Goal: Task Accomplishment & Management: Use online tool/utility

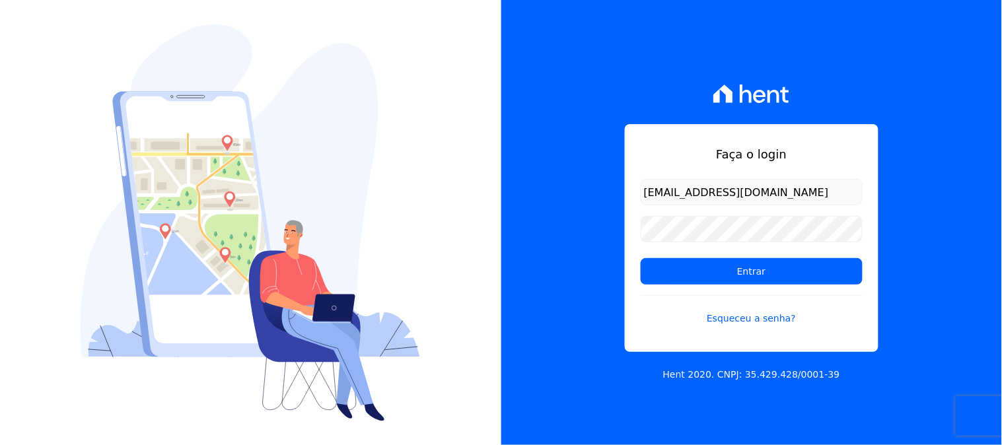
type input "contasareceber@ka.com.br"
click at [641, 258] on input "Entrar" at bounding box center [752, 271] width 222 height 26
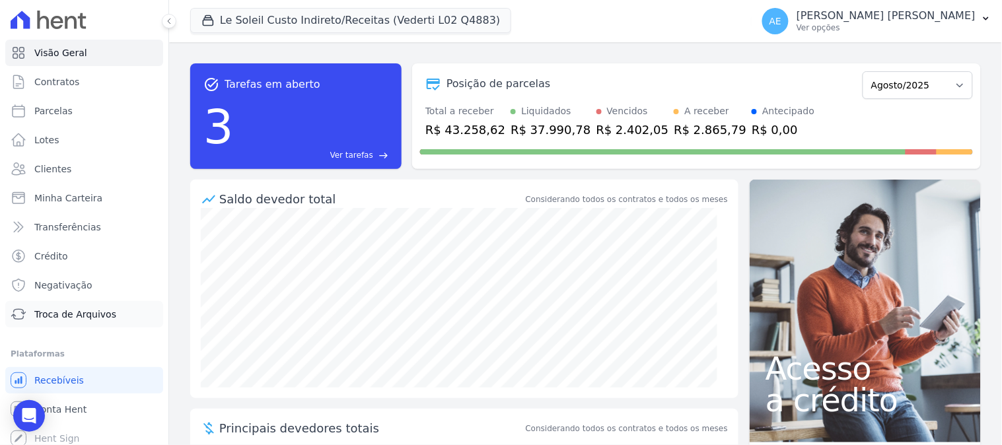
click at [53, 314] on span "Troca de Arquivos" at bounding box center [75, 314] width 82 height 13
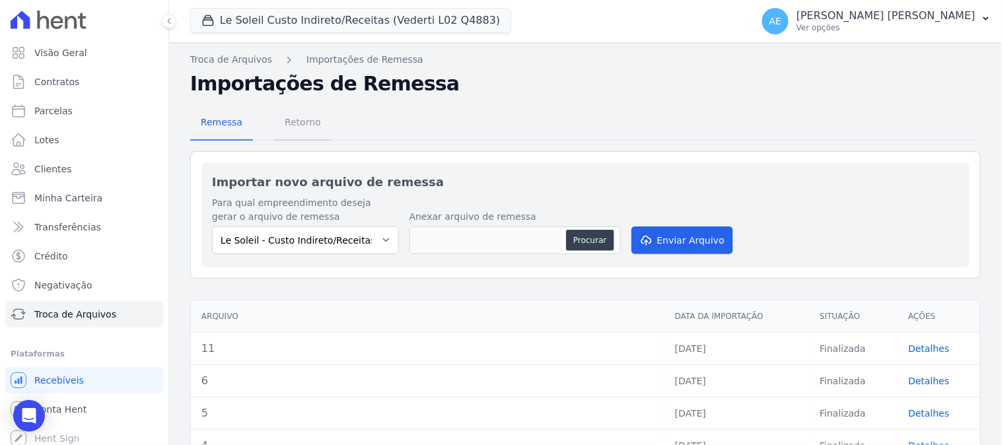
click at [295, 118] on span "Retorno" at bounding box center [303, 122] width 52 height 26
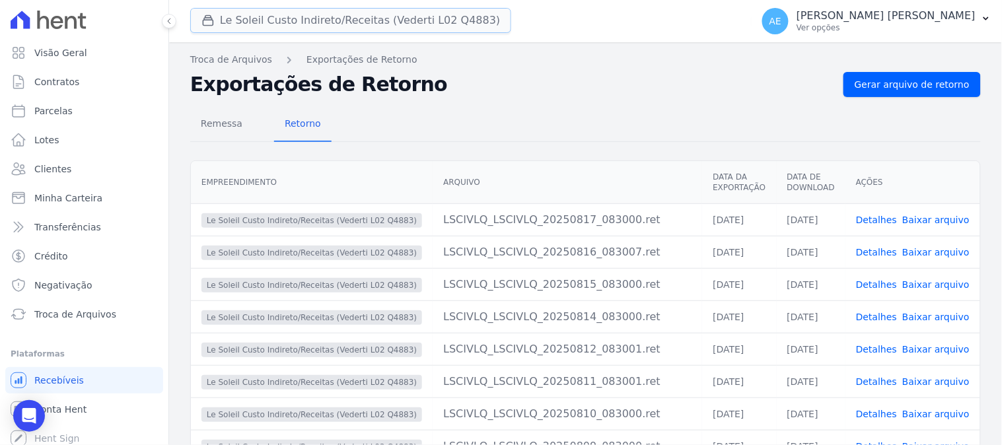
click at [313, 27] on button "Le Soleil Custo Indireto/Receitas (Vederti L02 Q4883)" at bounding box center [350, 20] width 321 height 25
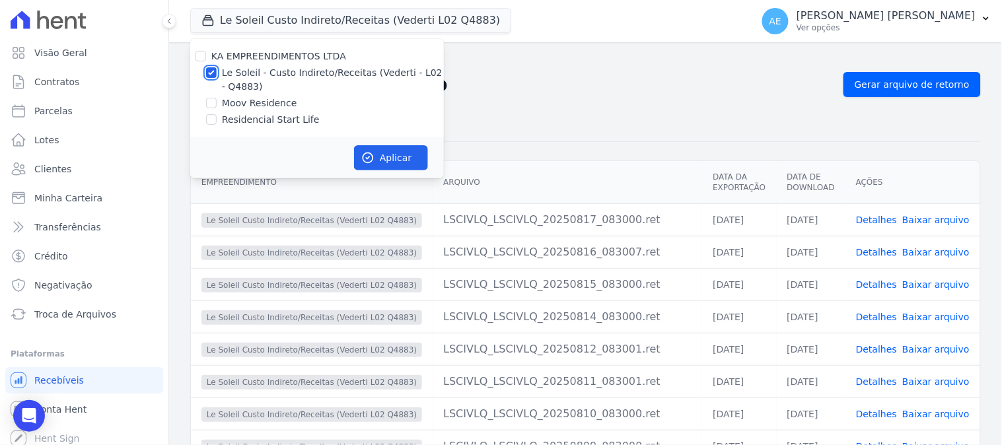
click at [209, 73] on input "Le Soleil - Custo Indireto/Receitas (Vederti - L02 - Q4883)" at bounding box center [211, 72] width 11 height 11
checkbox input "false"
click at [210, 106] on input "Moov Residence" at bounding box center [211, 103] width 11 height 11
checkbox input "true"
click at [385, 164] on button "Aplicar" at bounding box center [391, 157] width 74 height 25
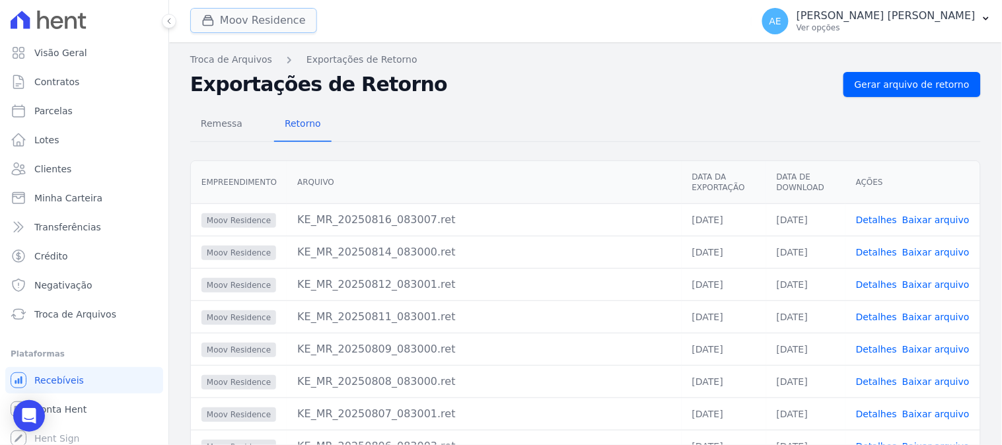
click at [269, 17] on button "Moov Residence" at bounding box center [253, 20] width 127 height 25
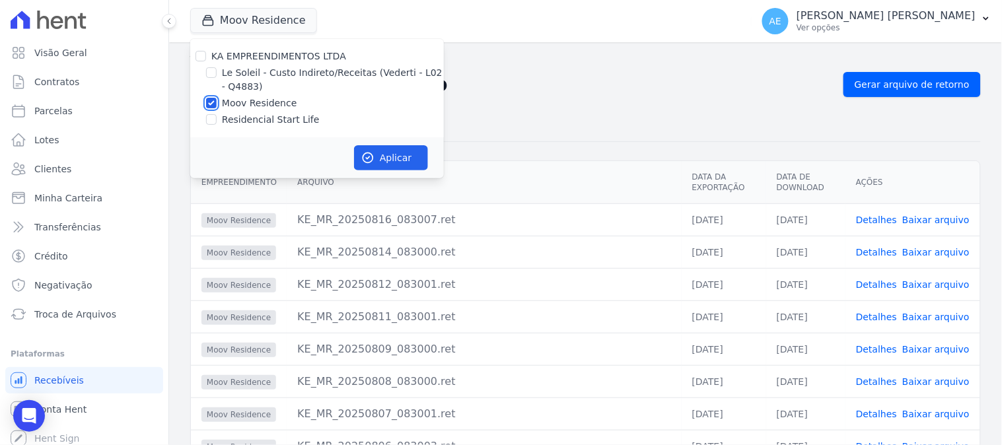
click at [209, 102] on input "Moov Residence" at bounding box center [211, 103] width 11 height 11
checkbox input "false"
click at [209, 122] on input "Residencial Start Life" at bounding box center [211, 119] width 11 height 11
checkbox input "true"
click at [387, 154] on button "Aplicar" at bounding box center [391, 157] width 74 height 25
